Goal: Check status: Check status

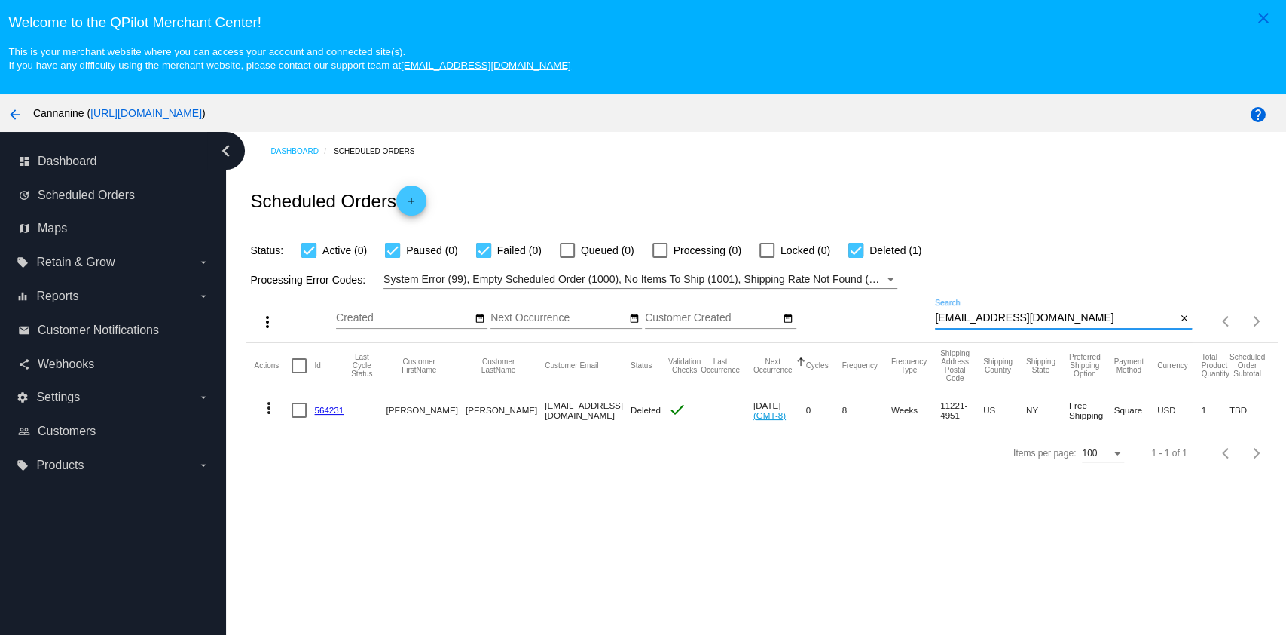
click at [1071, 314] on input "zuesb211@gmail.com" at bounding box center [1055, 318] width 241 height 12
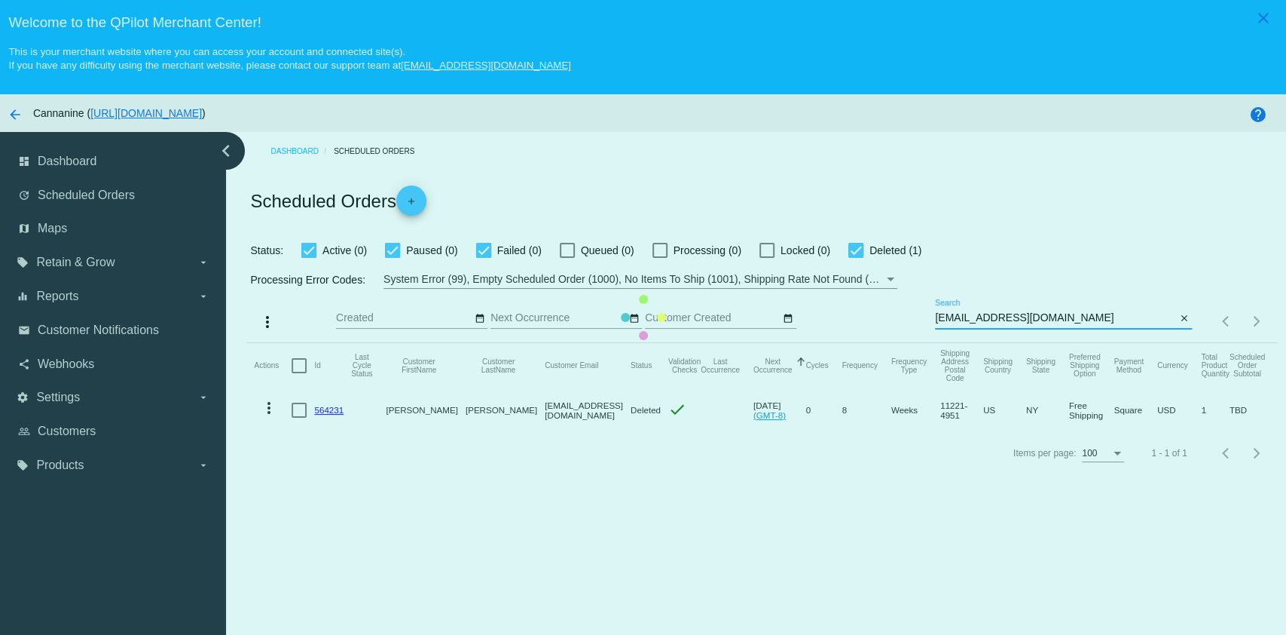
type input "[EMAIL_ADDRESS][DOMAIN_NAME]"
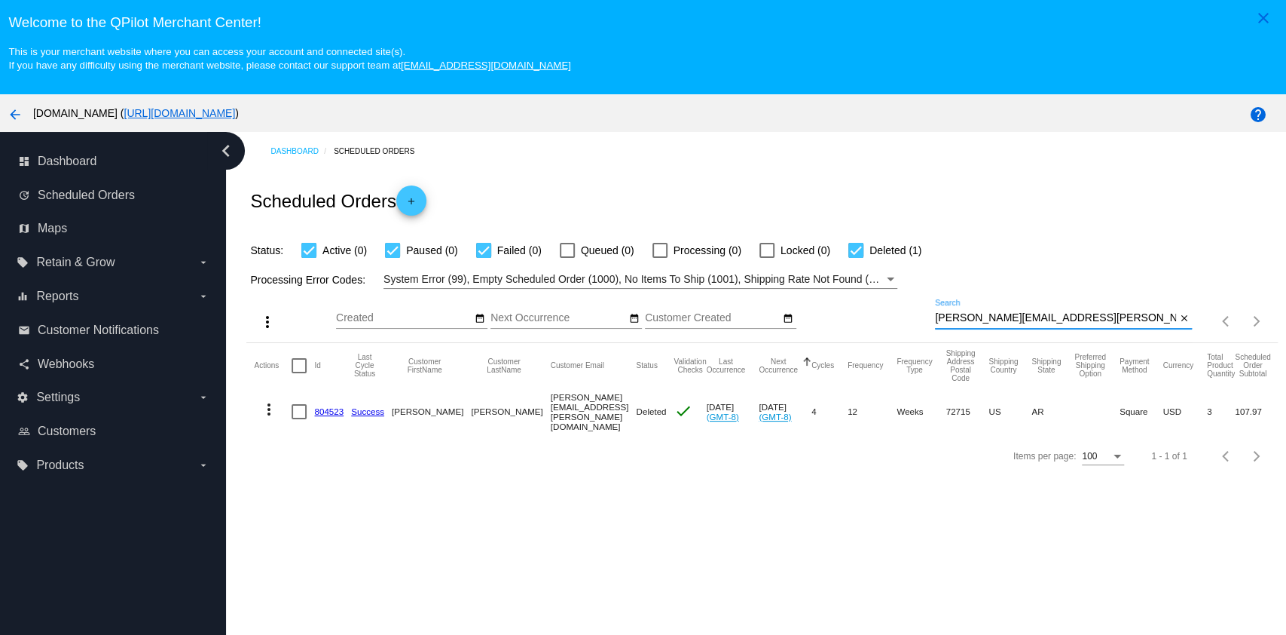
click at [1068, 327] on div "[PERSON_NAME][EMAIL_ADDRESS][PERSON_NAME][DOMAIN_NAME] Search" at bounding box center [1055, 313] width 241 height 29
click at [1068, 316] on input "[PERSON_NAME][EMAIL_ADDRESS][PERSON_NAME][DOMAIN_NAME]" at bounding box center [1055, 318] width 241 height 12
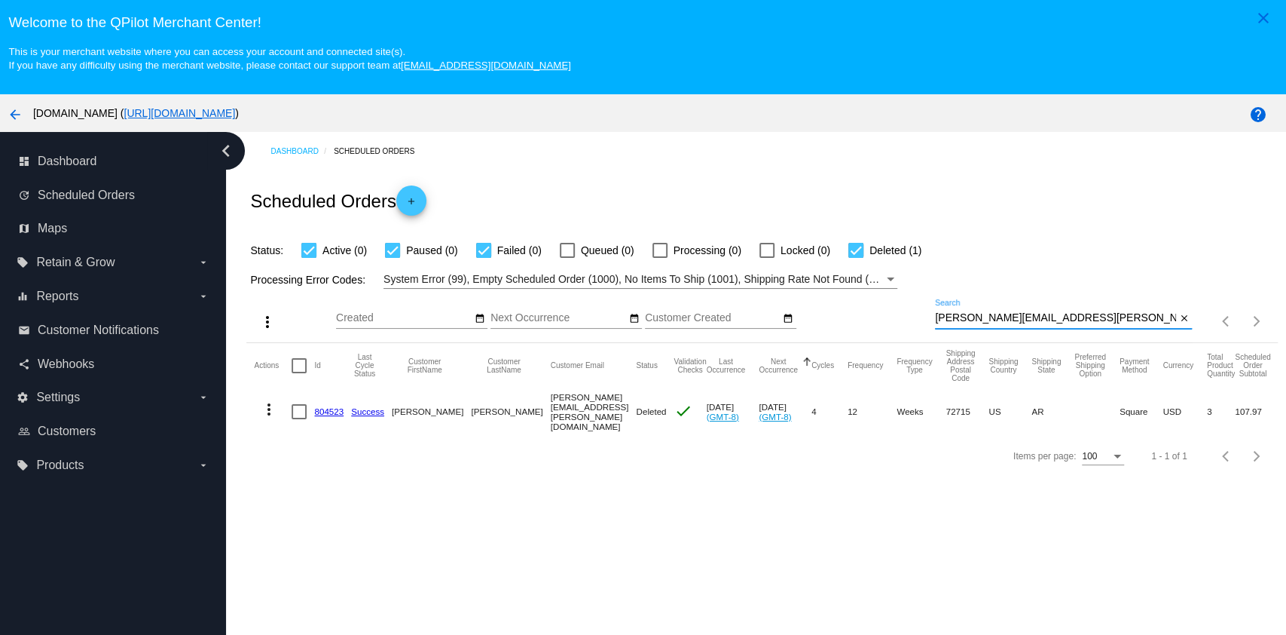
paste input "davidfbarton@frontier"
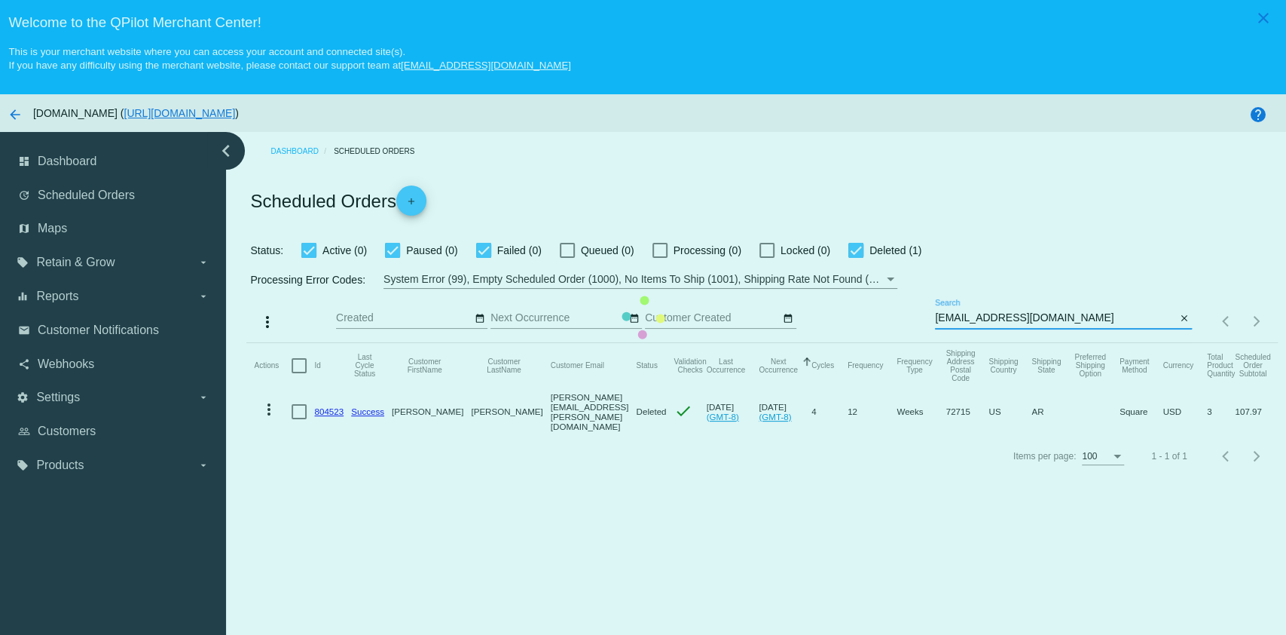
type input "[EMAIL_ADDRESS][DOMAIN_NAME]"
